Goal: Find contact information: Find contact information

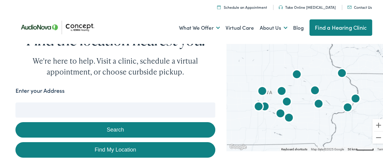
click at [120, 148] on link "Find My Location" at bounding box center [115, 148] width 200 height 15
type input "[GEOGRAPHIC_DATA], [US_STATE]"
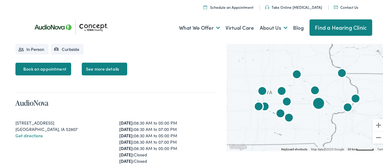
scroll to position [865, 0]
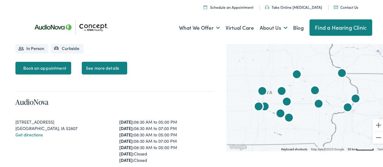
click at [260, 91] on img "Concept by Iowa Hearing by AudioNova" at bounding box center [262, 90] width 19 height 19
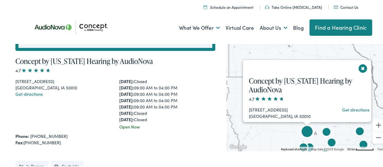
scroll to position [266, 0]
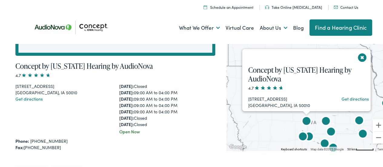
drag, startPoint x: 286, startPoint y: 135, endPoint x: 280, endPoint y: 117, distance: 19.0
click at [280, 117] on div "Concept by Iowa Hearing by AudioNova 4.7 233 S. Walnut Ave., Ste C Ames, IA 500…" at bounding box center [307, 95] width 161 height 109
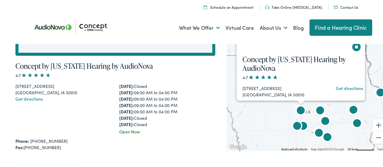
click at [302, 126] on img "AudioNova" at bounding box center [297, 125] width 19 height 19
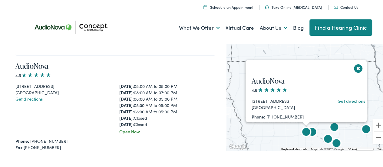
click at [311, 129] on img "AudioNova" at bounding box center [306, 131] width 19 height 19
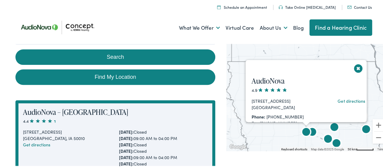
scroll to position [0, 0]
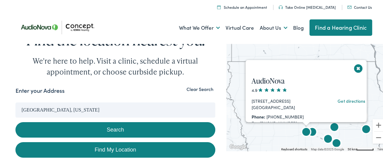
click at [313, 131] on img "AudioNova" at bounding box center [312, 131] width 19 height 19
click at [311, 131] on img "AudioNova" at bounding box center [306, 131] width 19 height 19
click at [356, 67] on button "Close" at bounding box center [358, 67] width 11 height 11
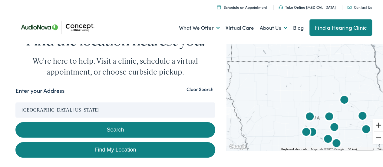
click at [375, 125] on button "Zoom in" at bounding box center [379, 124] width 12 height 12
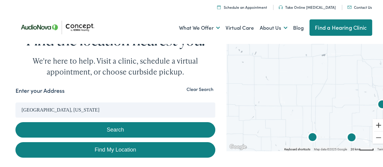
click at [375, 125] on button "Zoom in" at bounding box center [379, 124] width 12 height 12
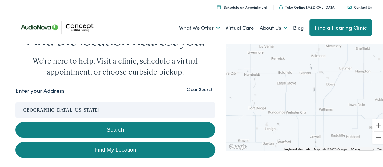
drag, startPoint x: 327, startPoint y: 118, endPoint x: 291, endPoint y: 48, distance: 78.8
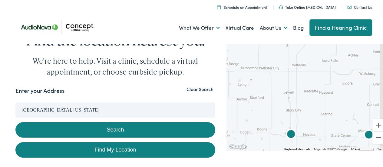
drag, startPoint x: 299, startPoint y: 62, endPoint x: 289, endPoint y: 40, distance: 23.5
click at [291, 44] on div at bounding box center [307, 95] width 161 height 109
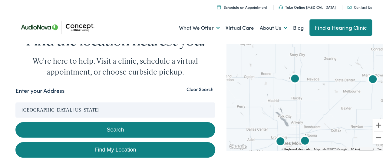
drag, startPoint x: 305, startPoint y: 55, endPoint x: 308, endPoint y: 28, distance: 26.6
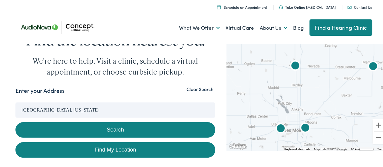
click at [301, 129] on img "AudioNova" at bounding box center [305, 127] width 19 height 19
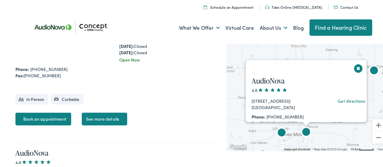
scroll to position [1854, 0]
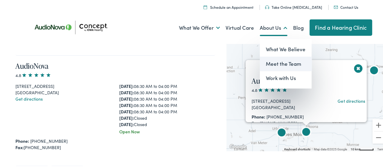
click at [275, 60] on link "Meet the Team" at bounding box center [286, 63] width 52 height 15
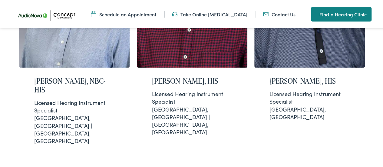
scroll to position [271, 0]
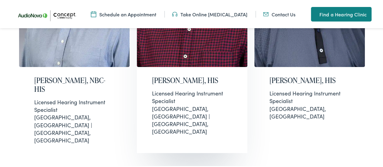
click at [179, 79] on h2 "Eric Wolvers, HIS" at bounding box center [192, 79] width 80 height 9
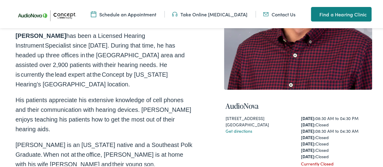
scroll to position [141, 0]
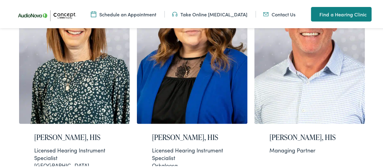
scroll to position [720, 0]
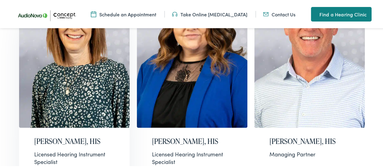
click at [59, 72] on img at bounding box center [74, 49] width 111 height 155
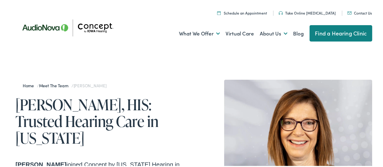
click at [357, 12] on link "Contact Us" at bounding box center [360, 11] width 25 height 5
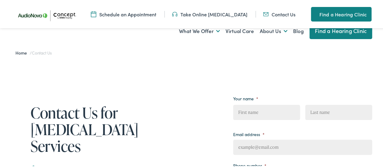
scroll to position [94, 0]
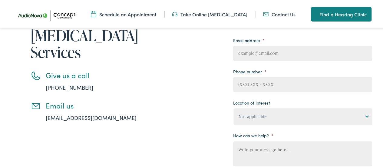
click at [87, 120] on link "info@iowahearing.com" at bounding box center [91, 117] width 91 height 8
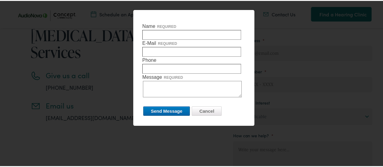
click at [87, 120] on div at bounding box center [194, 83] width 388 height 167
click at [197, 112] on input "Cancel" at bounding box center [207, 109] width 30 height 9
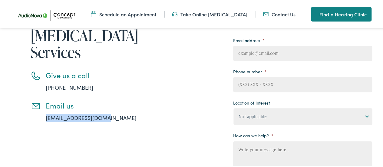
drag, startPoint x: 109, startPoint y: 117, endPoint x: 43, endPoint y: 121, distance: 65.9
click at [43, 121] on li "Email us info@iowahearing.com" at bounding box center [93, 110] width 124 height 21
copy link "info@iowahearing.com"
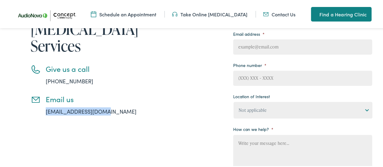
scroll to position [101, 0]
